Goal: Task Accomplishment & Management: Manage account settings

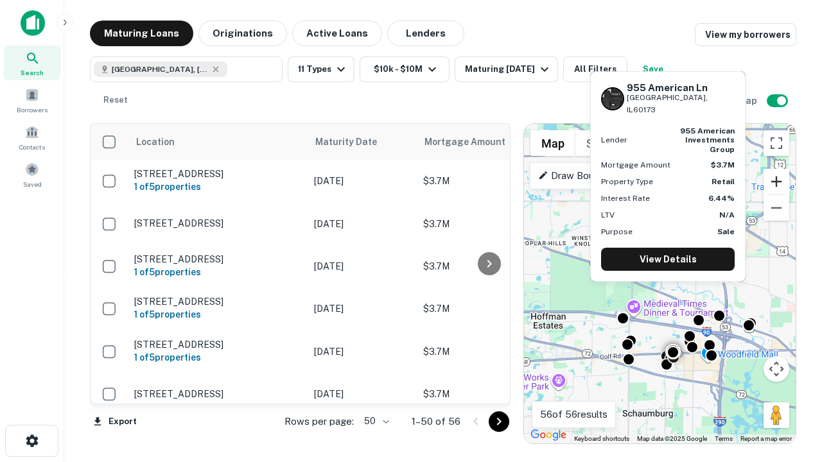
click at [777, 182] on button "Zoom in" at bounding box center [777, 182] width 26 height 26
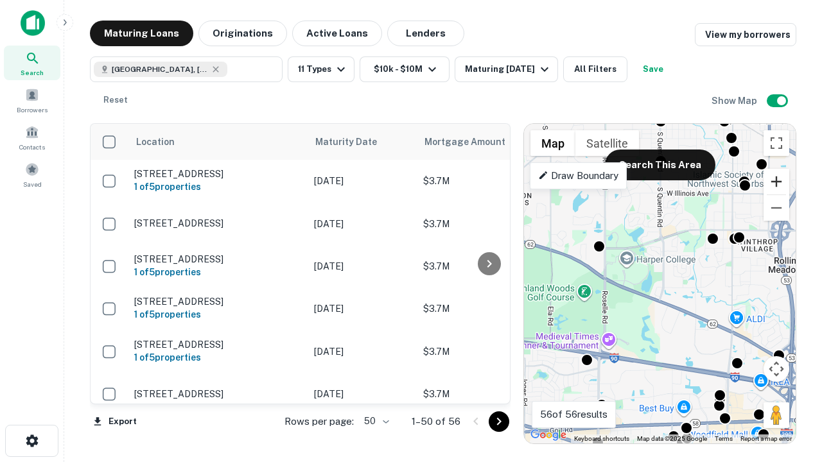
click at [777, 182] on button "Zoom in" at bounding box center [777, 182] width 26 height 26
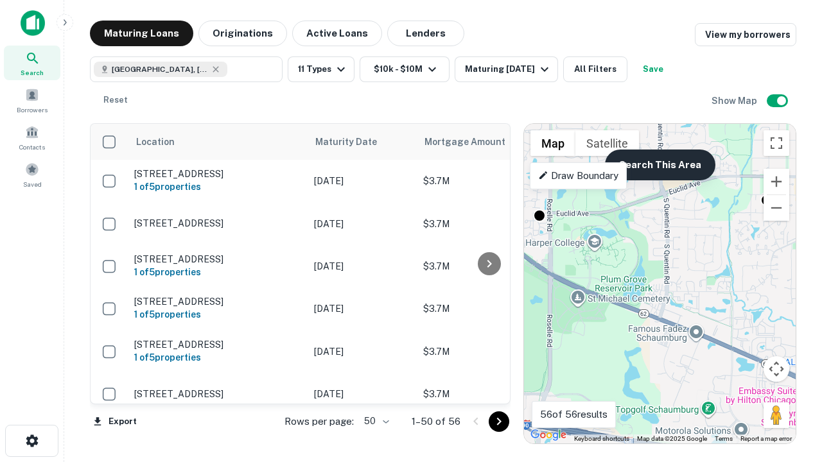
click at [660, 165] on button "Search This Area" at bounding box center [660, 165] width 110 height 31
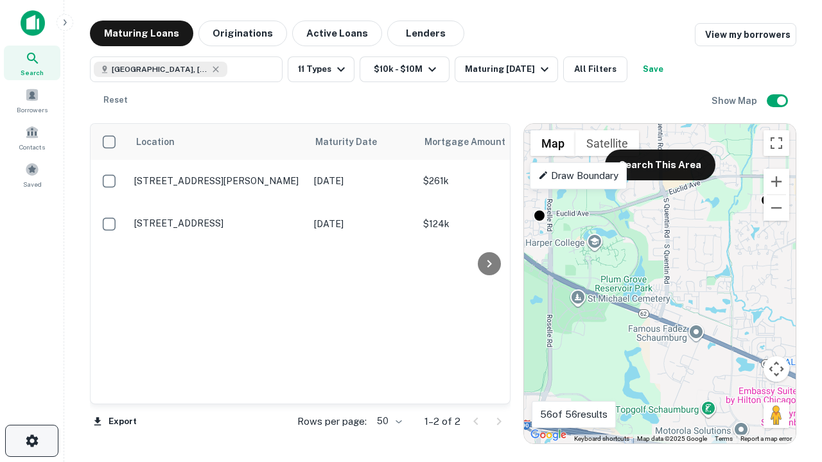
click at [31, 441] on icon "button" at bounding box center [31, 441] width 15 height 15
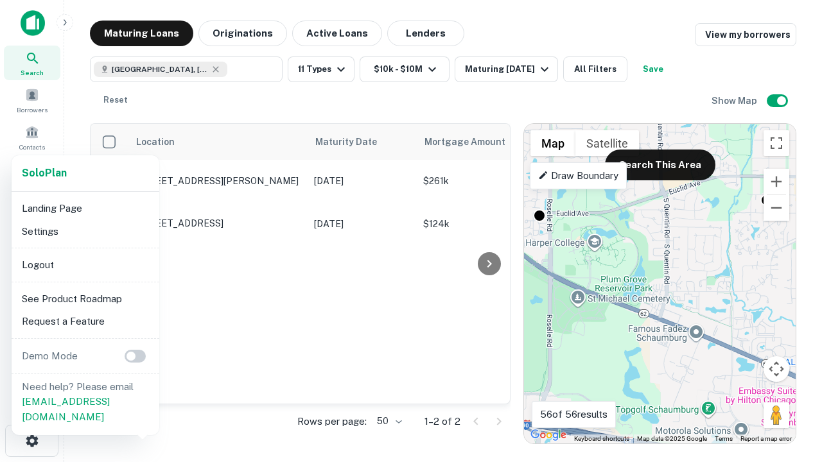
click at [85, 265] on li "Logout" at bounding box center [85, 265] width 137 height 23
